Goal: Information Seeking & Learning: Learn about a topic

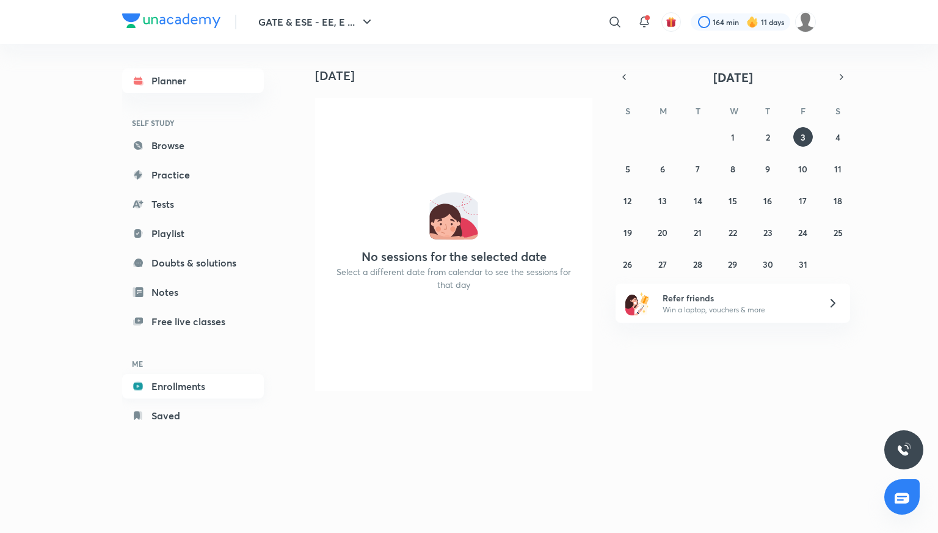
click at [180, 387] on link "Enrollments" at bounding box center [193, 386] width 142 height 24
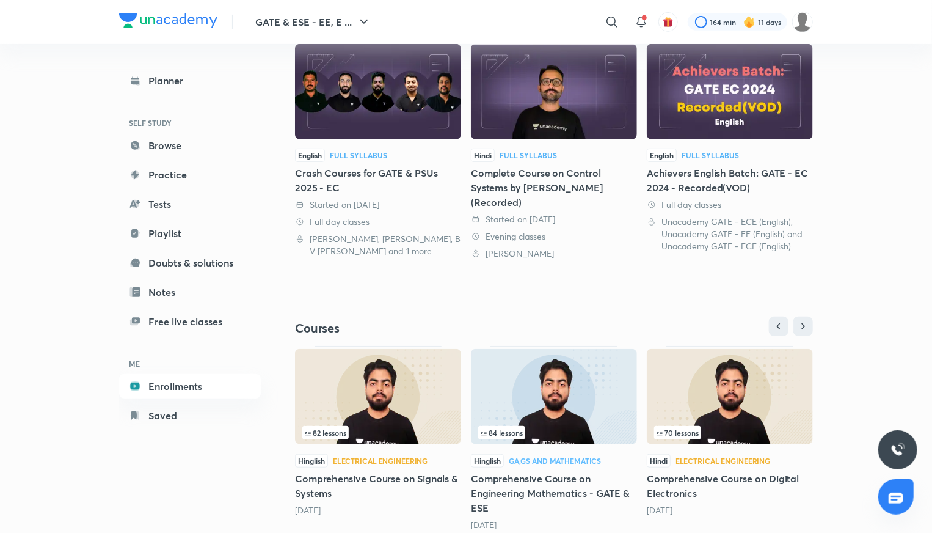
scroll to position [324, 0]
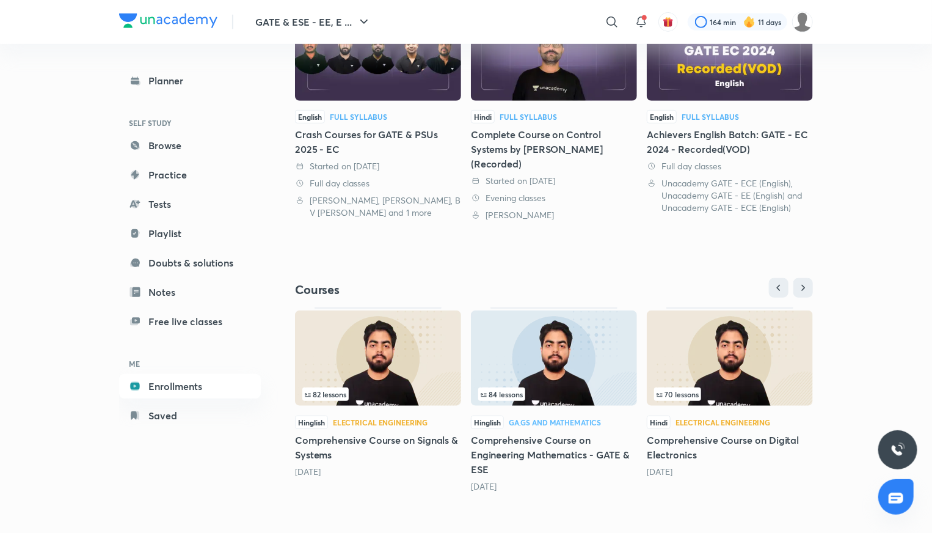
click at [681, 442] on h5 "Comprehensive Course on Digital Electronics" at bounding box center [730, 446] width 166 height 29
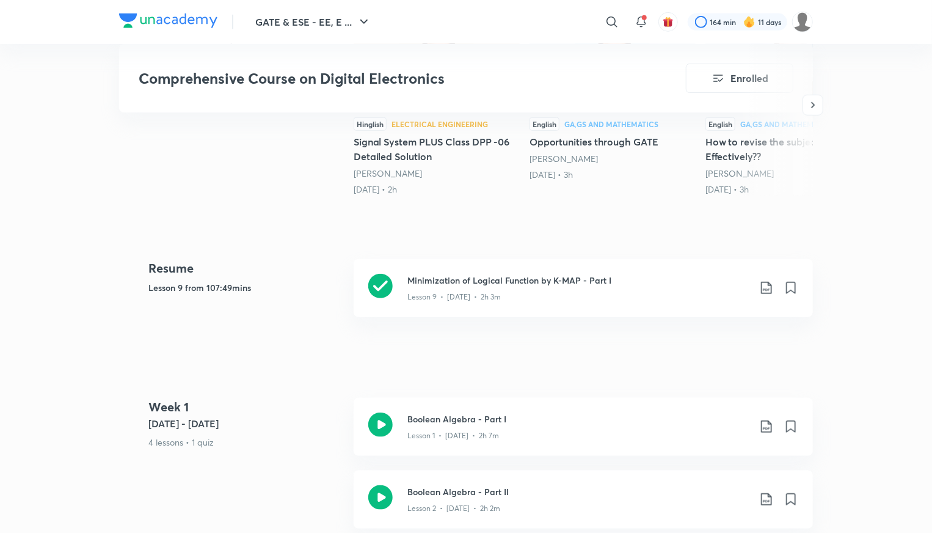
scroll to position [428, 0]
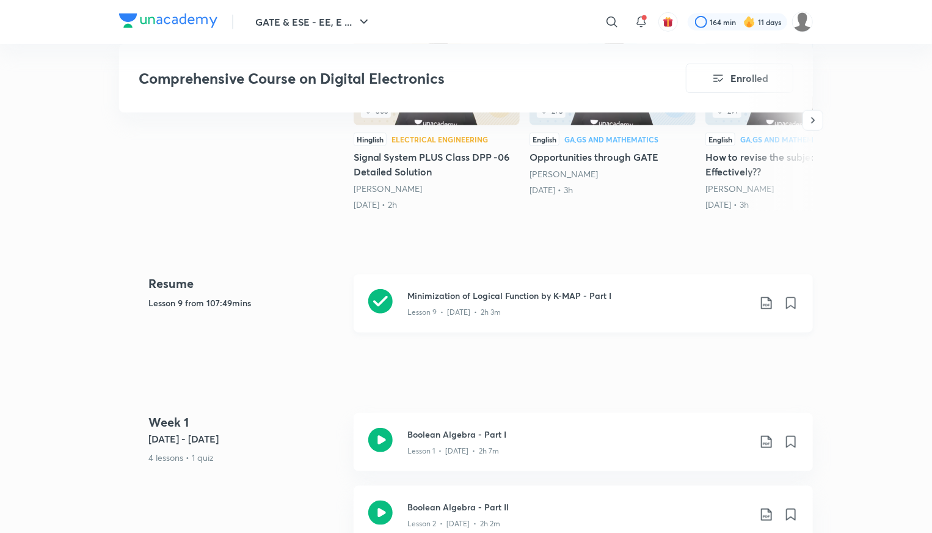
click at [491, 285] on div "Minimization of Logical Function by K-MAP - Part I Lesson 9 • [DATE] • 2h 3m" at bounding box center [583, 303] width 459 height 58
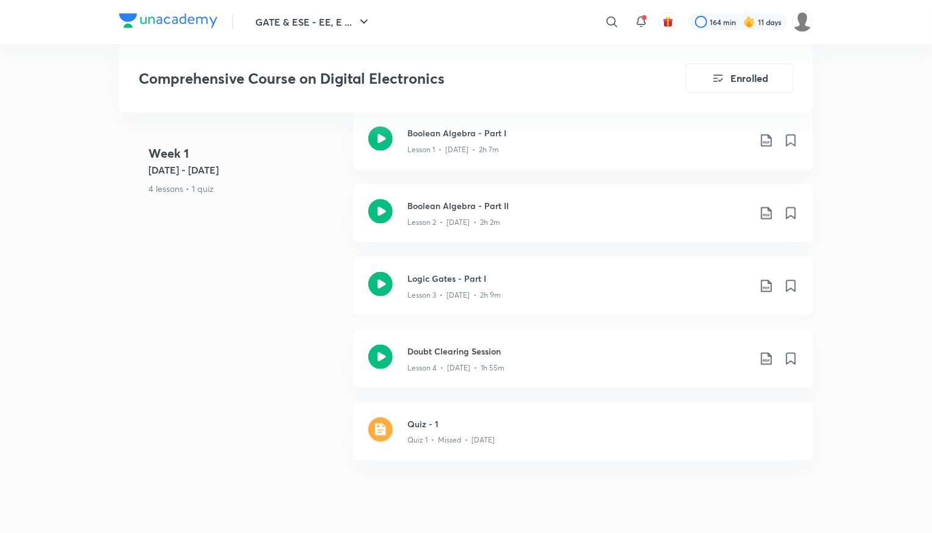
scroll to position [733, 0]
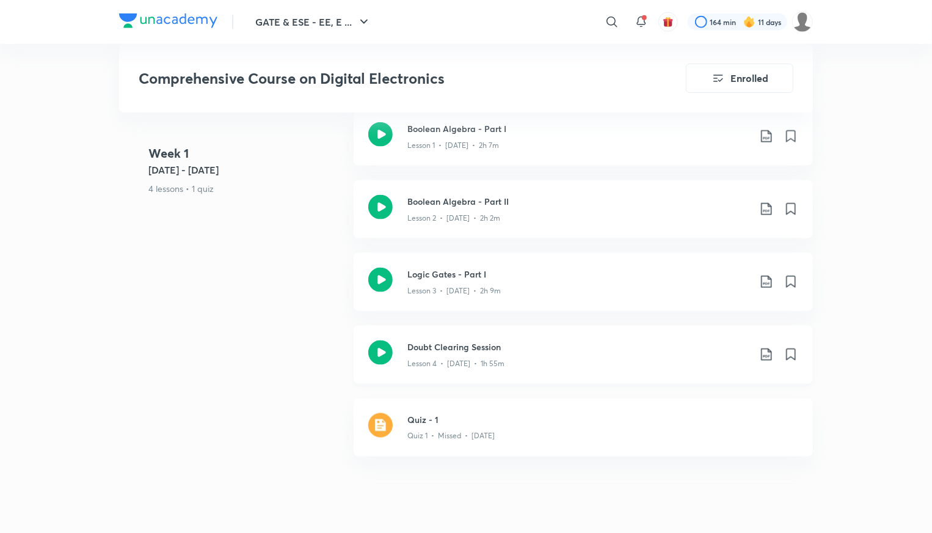
click at [769, 352] on icon at bounding box center [766, 354] width 15 height 15
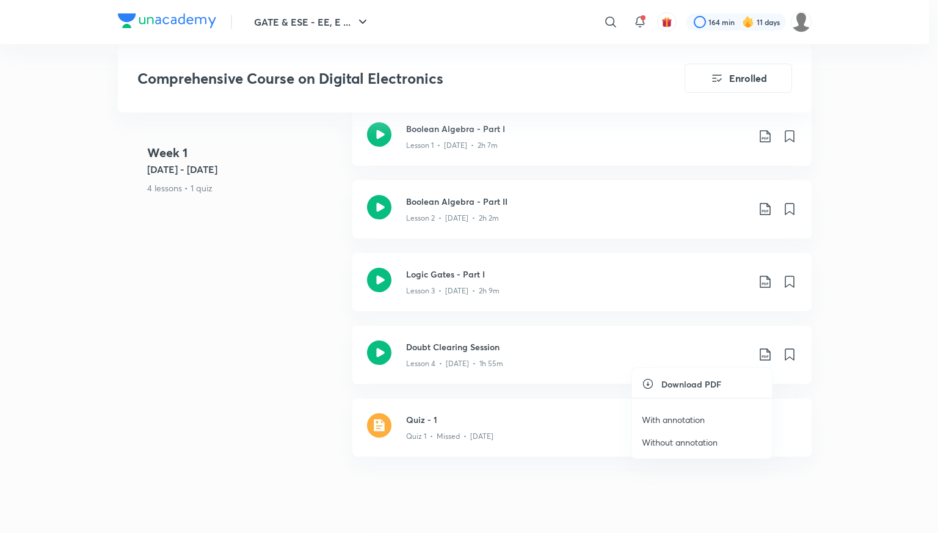
click at [664, 414] on p "With annotation" at bounding box center [673, 419] width 63 height 13
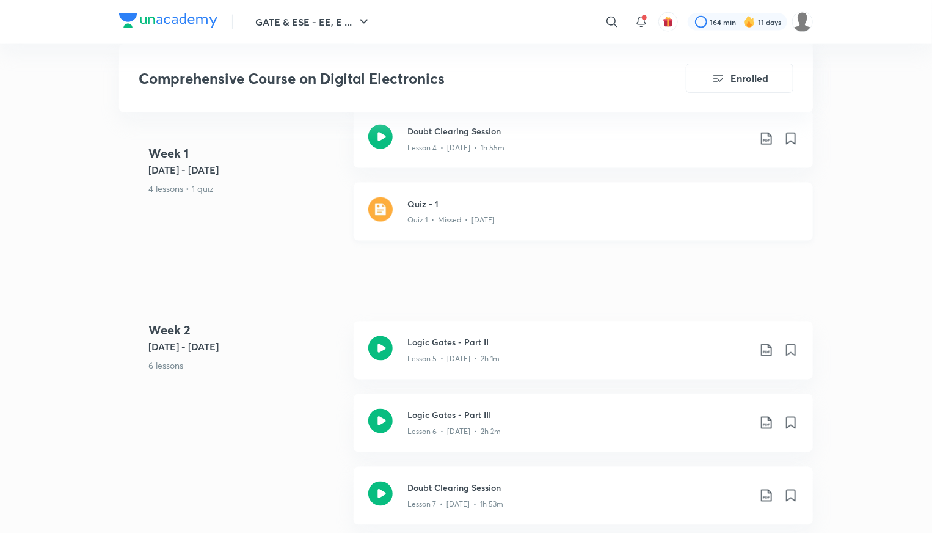
scroll to position [977, 0]
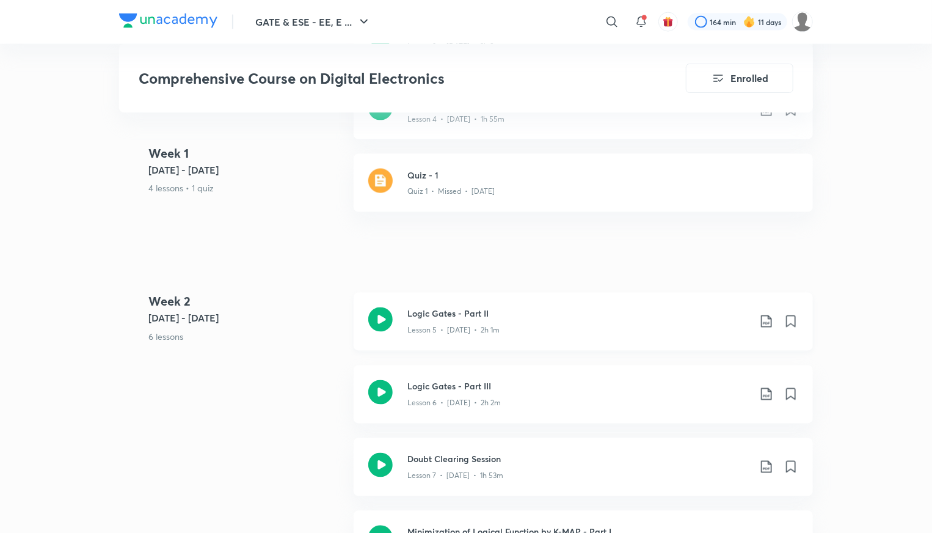
click at [766, 321] on icon at bounding box center [766, 321] width 15 height 15
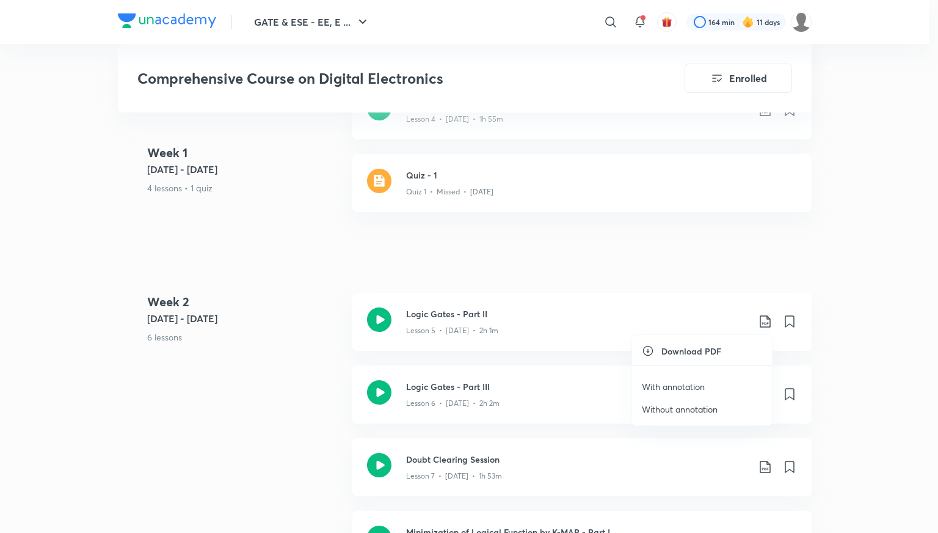
click at [674, 383] on p "With annotation" at bounding box center [673, 386] width 63 height 13
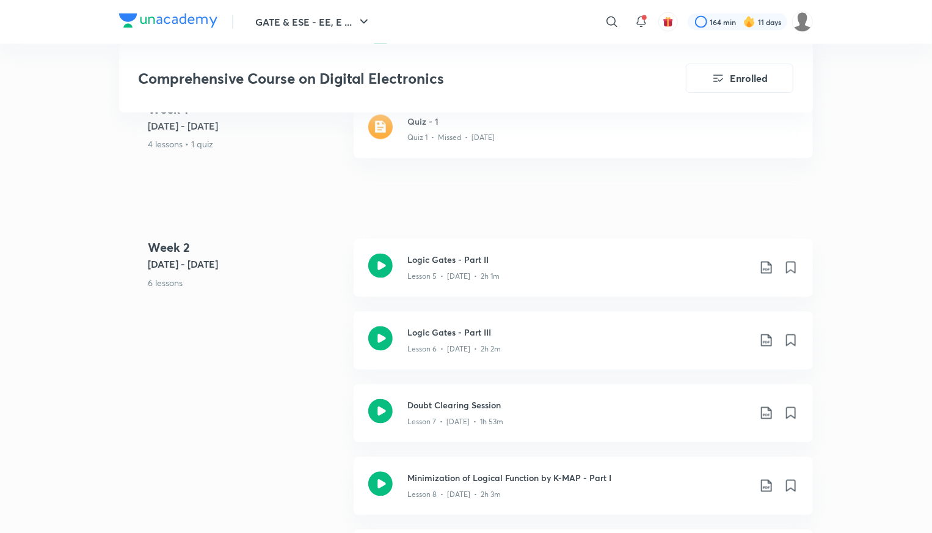
scroll to position [1038, 0]
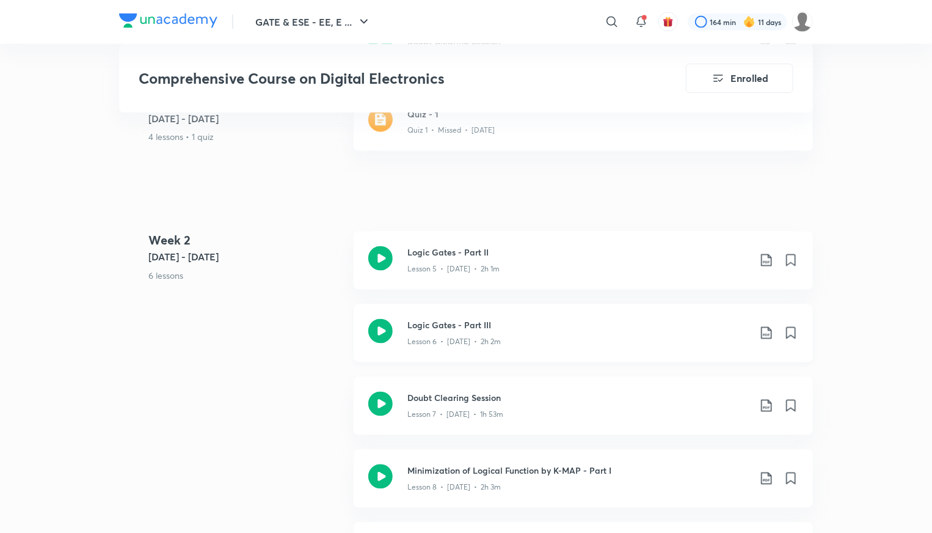
click at [768, 330] on icon at bounding box center [766, 333] width 15 height 15
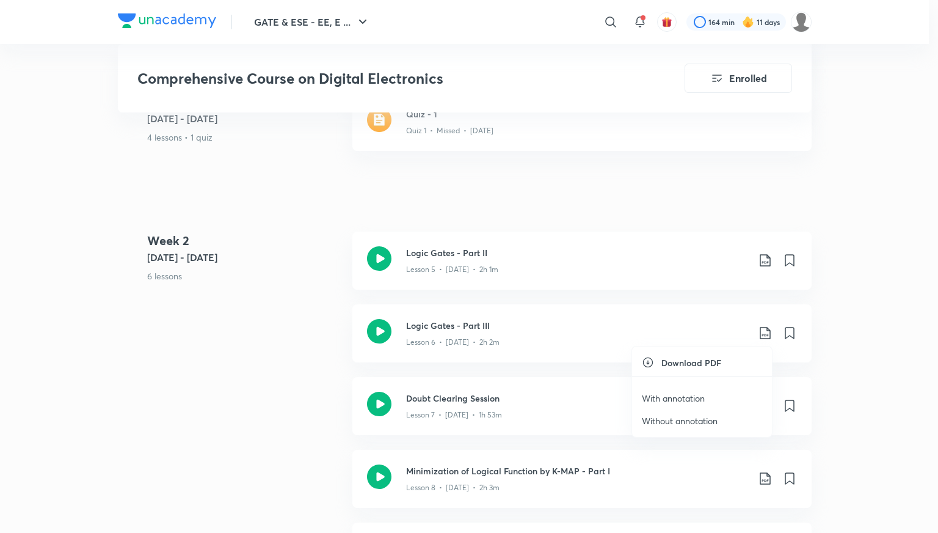
click at [683, 399] on p "With annotation" at bounding box center [673, 397] width 63 height 13
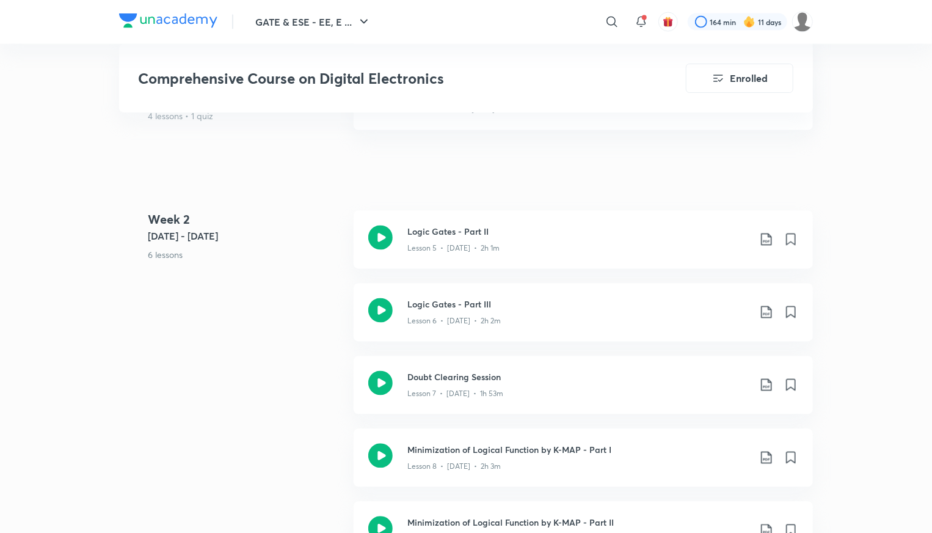
scroll to position [1160, 0]
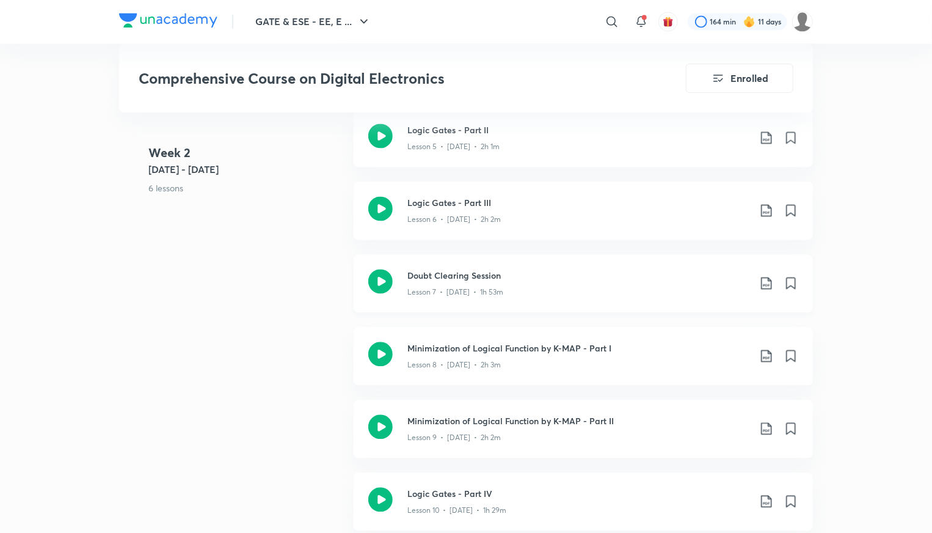
click at [768, 283] on icon at bounding box center [766, 283] width 15 height 15
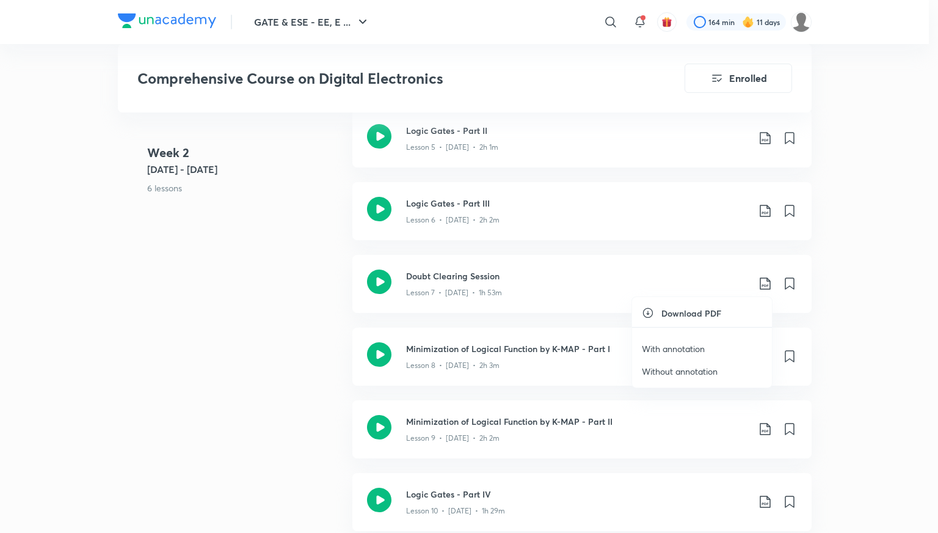
click at [676, 346] on p "With annotation" at bounding box center [673, 348] width 63 height 13
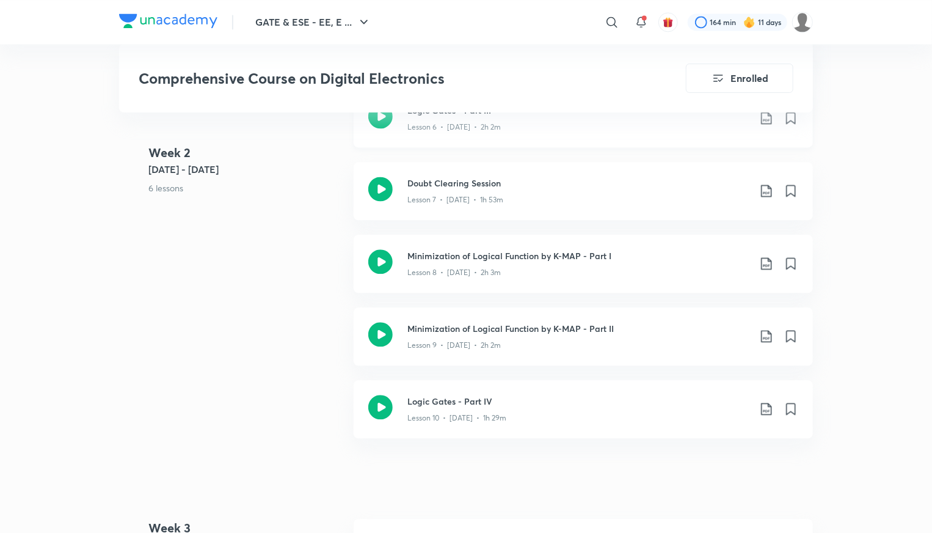
scroll to position [1283, 0]
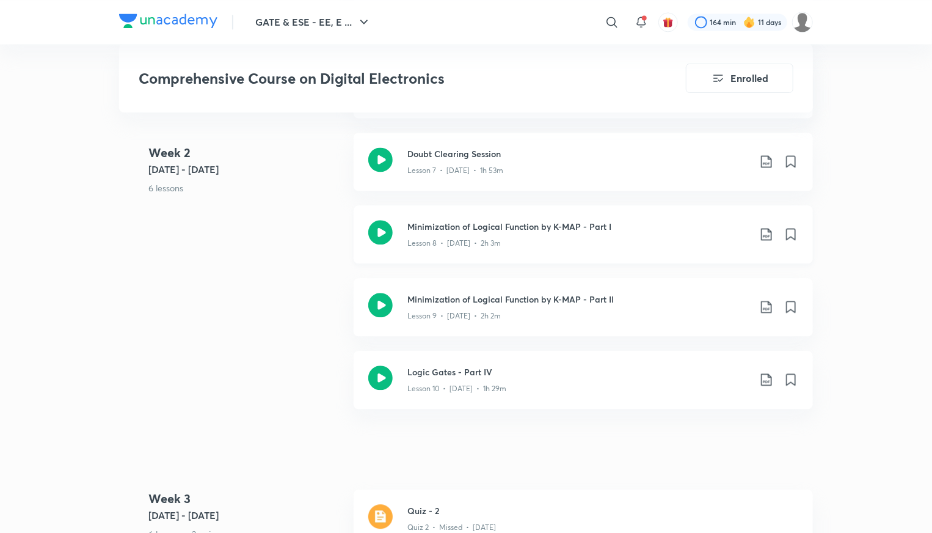
click at [766, 235] on icon at bounding box center [766, 234] width 15 height 15
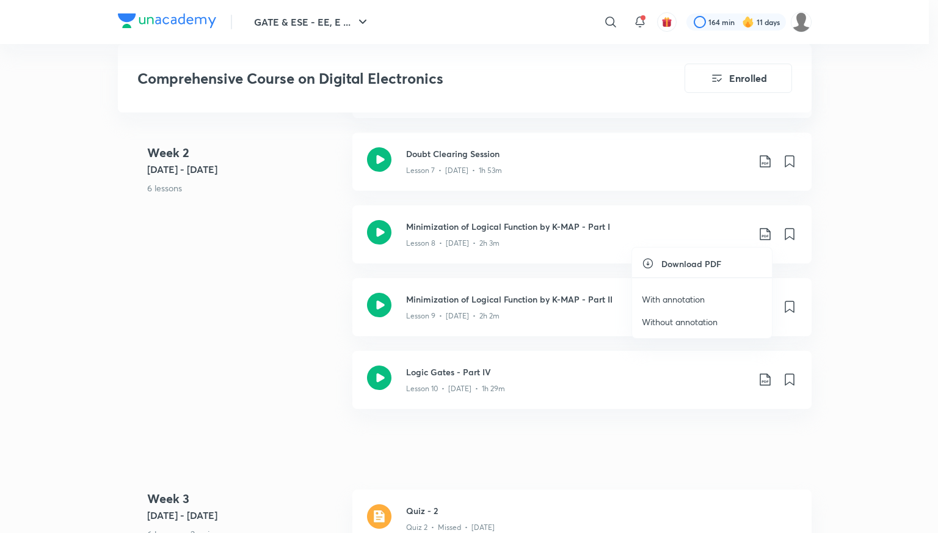
click at [663, 293] on p "With annotation" at bounding box center [673, 299] width 63 height 13
